Goal: Task Accomplishment & Management: Contribute content

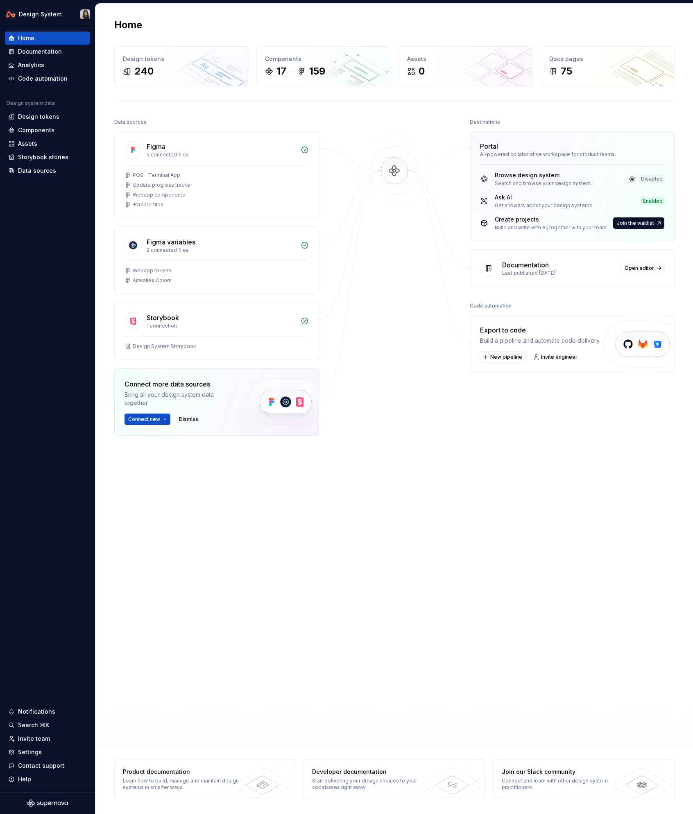
click at [44, 52] on div "Documentation" at bounding box center [40, 52] width 44 height 8
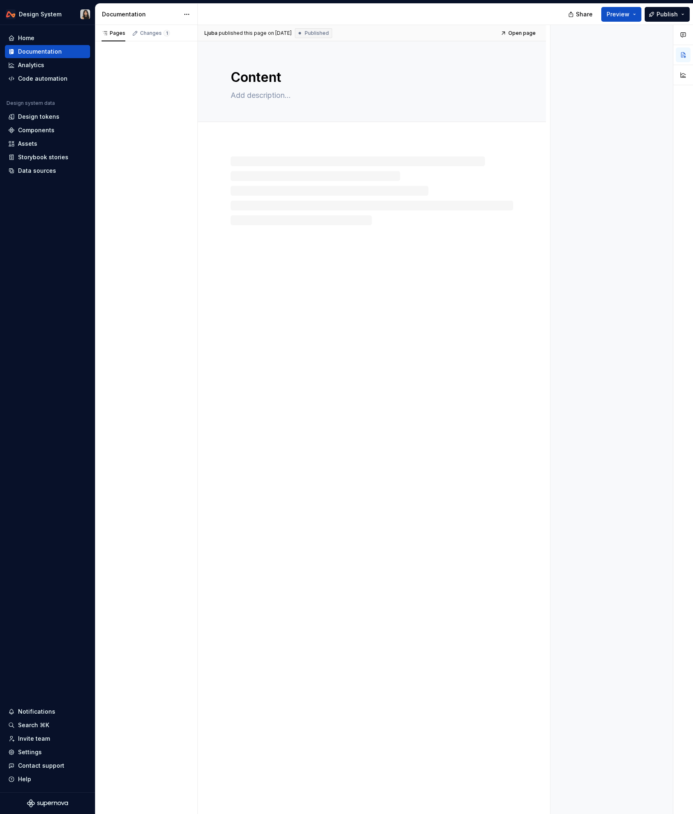
type textarea "*"
